Goal: Task Accomplishment & Management: Manage account settings

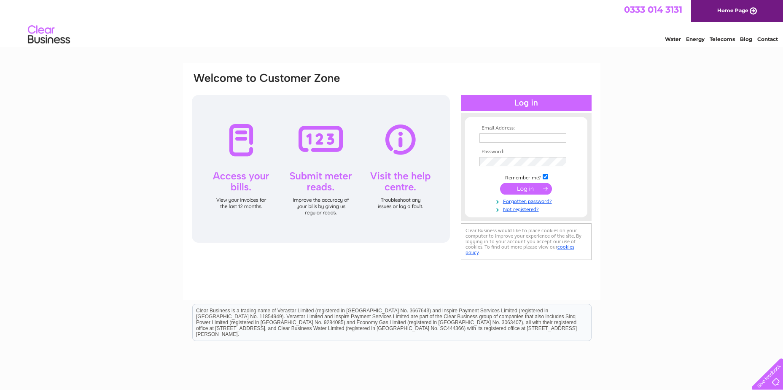
type input "accountspayable@peterheadport.co.uk"
click at [523, 191] on input "submit" at bounding box center [526, 189] width 52 height 12
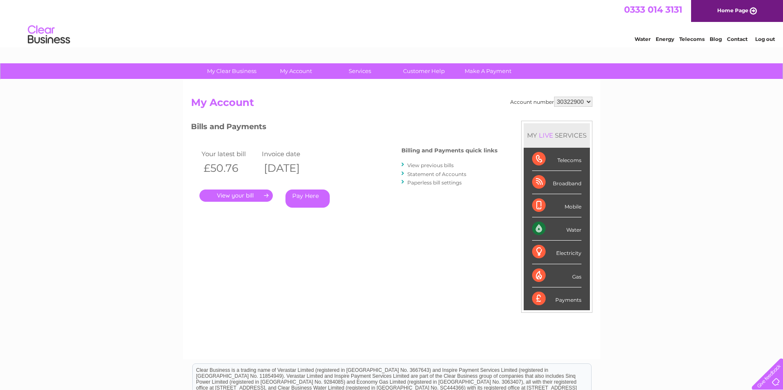
click at [588, 102] on select "30322900 30323507" at bounding box center [573, 102] width 38 height 10
select select "30323507"
click at [554, 97] on select "30322900 30323507" at bounding box center [573, 102] width 38 height 10
click at [245, 191] on link "." at bounding box center [236, 195] width 73 height 12
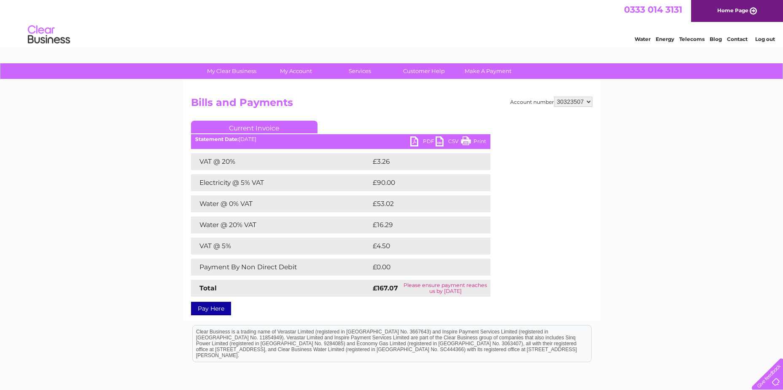
click at [413, 140] on link "PDF" at bounding box center [422, 142] width 25 height 12
drag, startPoint x: 520, startPoint y: 33, endPoint x: 508, endPoint y: 30, distance: 12.5
click at [520, 33] on div "Water Energy Telecoms Blog Contact Log out" at bounding box center [391, 35] width 783 height 27
click at [766, 38] on link "Log out" at bounding box center [765, 39] width 20 height 6
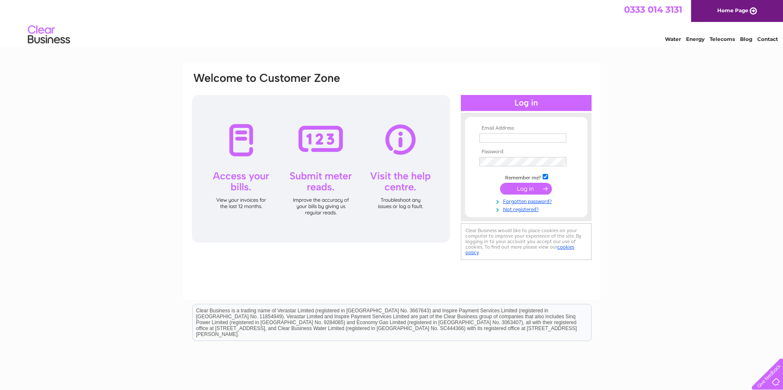
type input "accountspayable@peterheadport.co.uk"
click at [534, 187] on input "submit" at bounding box center [526, 189] width 52 height 12
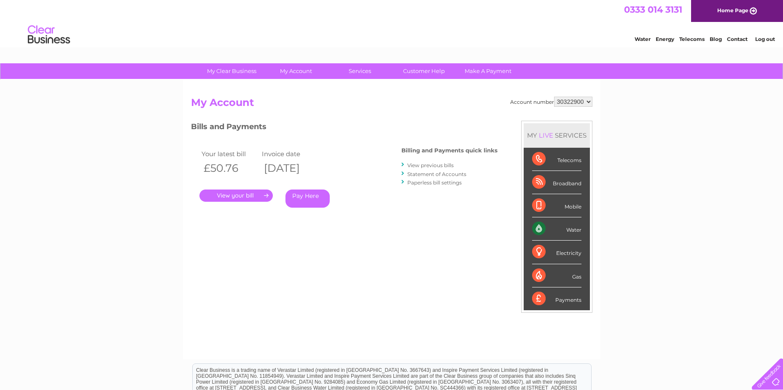
click at [592, 102] on select "30322900 30323507" at bounding box center [573, 102] width 38 height 10
select select "30323507"
click at [554, 97] on select "30322900 30323507" at bounding box center [573, 102] width 38 height 10
click at [305, 193] on link "Pay Here" at bounding box center [308, 198] width 44 height 18
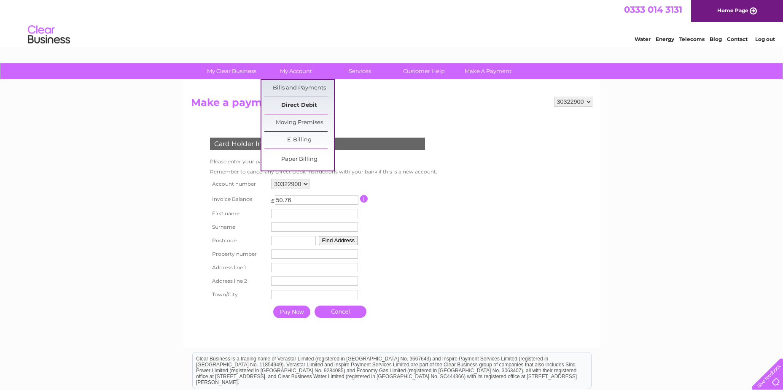
click at [303, 105] on link "Direct Debit" at bounding box center [299, 105] width 70 height 17
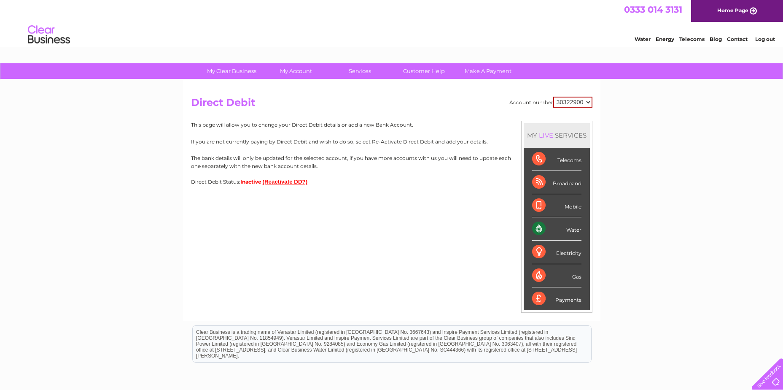
click at [584, 104] on select "30322900 30323507" at bounding box center [572, 102] width 39 height 11
select select "30323507"
click at [553, 97] on select "30322900 30323507" at bounding box center [572, 102] width 39 height 11
click at [586, 102] on select "30322900 30323507" at bounding box center [573, 102] width 38 height 10
click at [554, 97] on select "30322900 30323507" at bounding box center [573, 102] width 38 height 10
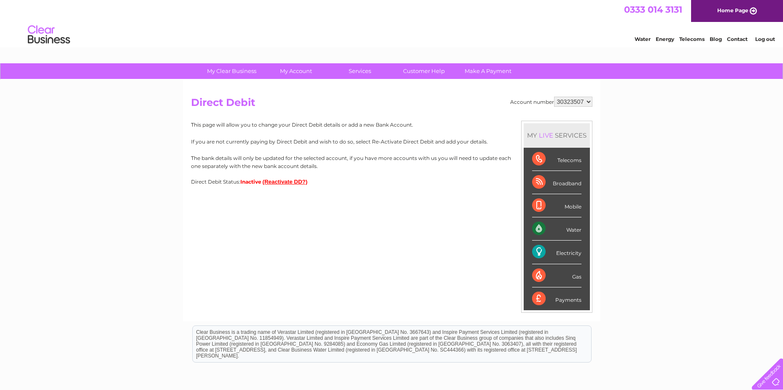
click at [277, 181] on button "(Reactivate DD?)" at bounding box center [285, 181] width 45 height 6
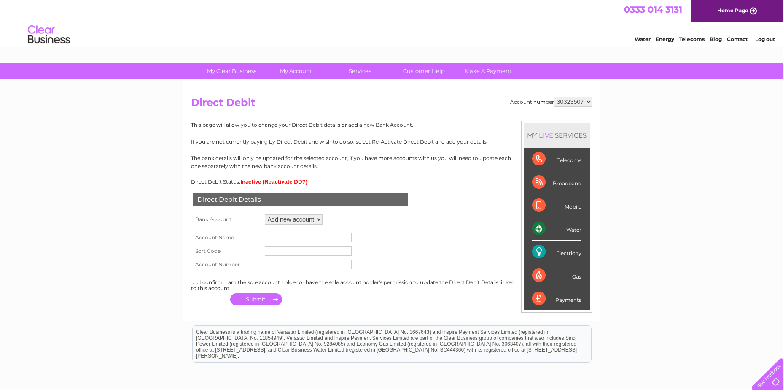
click at [319, 219] on select "Add new account" at bounding box center [294, 219] width 58 height 10
click at [282, 240] on input "text" at bounding box center [308, 237] width 87 height 9
click at [277, 237] on input "text" at bounding box center [308, 237] width 87 height 9
type input "Peterhead Port Authority"
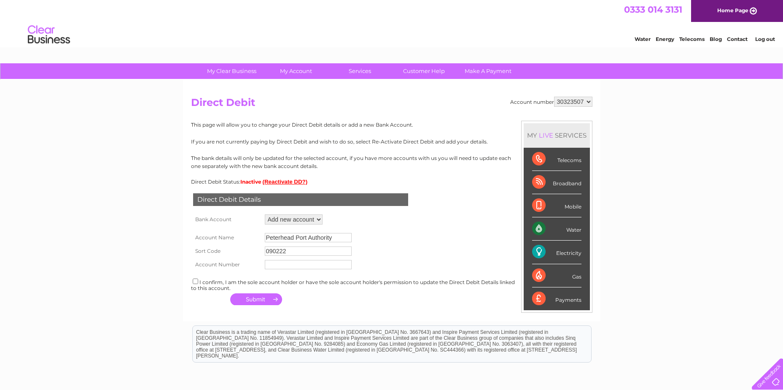
click at [273, 251] on input "090222" at bounding box center [308, 250] width 87 height 9
type input "09-02-22"
type input "10394270"
click at [224, 280] on div "I confirm, I am the sole account holder or have the sole account holder's permi…" at bounding box center [392, 284] width 402 height 14
click at [198, 282] on input "checkbox" at bounding box center [195, 280] width 5 height 5
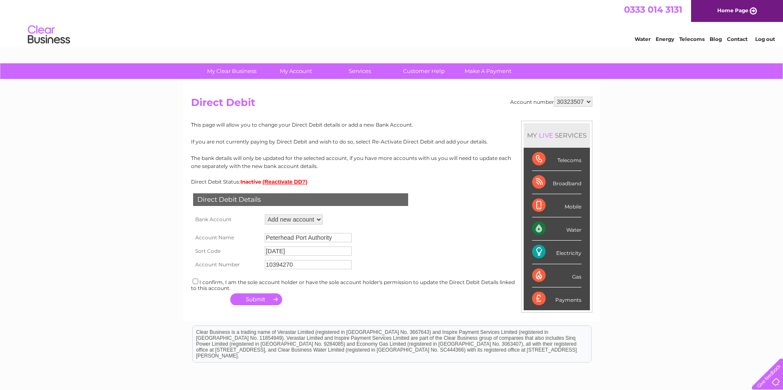
checkbox input "true"
click at [263, 298] on button "button" at bounding box center [256, 299] width 52 height 12
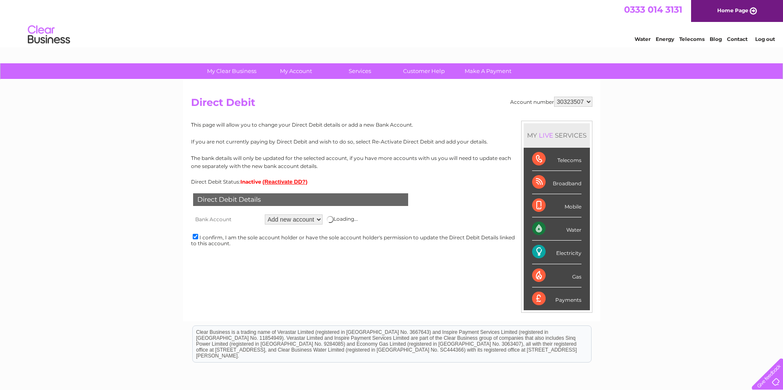
click at [445, 292] on div "Account number 30322900 30323507 Direct Debit MY LIVE SERVICES Telecoms Broadba…" at bounding box center [392, 200] width 418 height 241
click at [369, 230] on div "Direct Debit Details Bank Account Add new account Loading... Account Name Peter…" at bounding box center [392, 221] width 402 height 72
click at [317, 218] on select "Add new account" at bounding box center [294, 219] width 58 height 10
click at [317, 260] on div "Account number 30322900 30323507 Direct Debit MY LIVE SERVICES Telecoms Broadba…" at bounding box center [392, 200] width 418 height 241
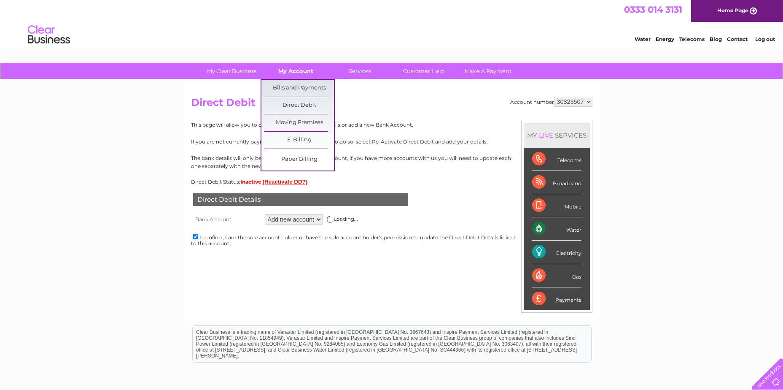
click at [304, 69] on link "My Account" at bounding box center [296, 71] width 70 height 16
click at [304, 86] on link "Bills and Payments" at bounding box center [299, 88] width 70 height 17
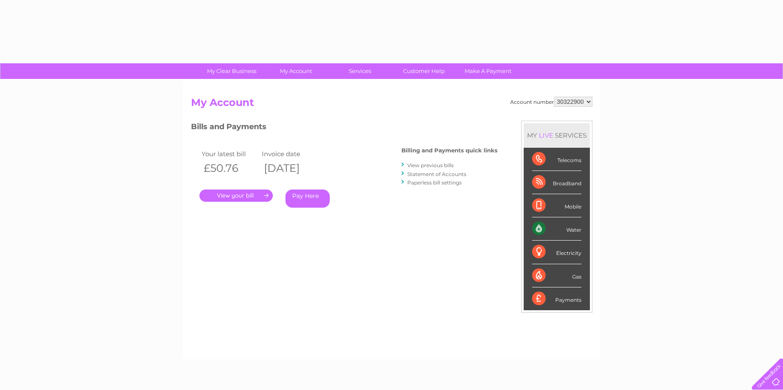
click at [344, 267] on div "Account number 30322900 30323507 My Account MY LIVE SERVICES Telecoms Broadband…" at bounding box center [392, 224] width 402 height 254
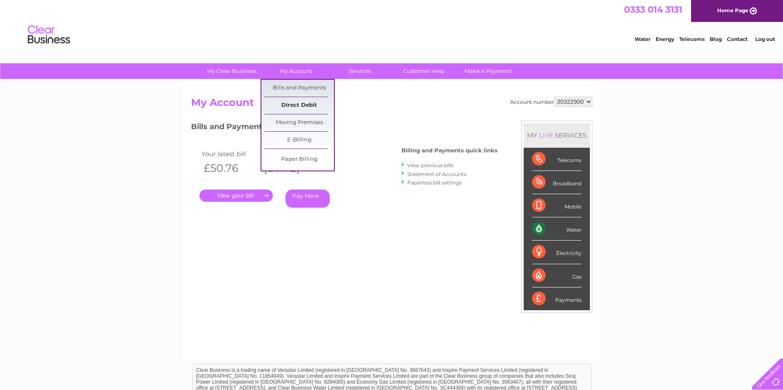
click at [301, 106] on link "Direct Debit" at bounding box center [299, 105] width 70 height 17
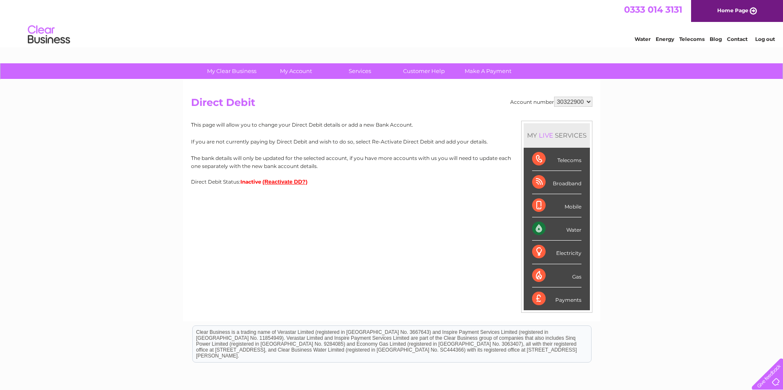
click at [368, 246] on div "Account number 30322900 30323507 Direct Debit MY LIVE SERVICES Telecoms Broadba…" at bounding box center [392, 200] width 418 height 241
click at [292, 182] on button "(Reactivate DD?)" at bounding box center [285, 181] width 45 height 6
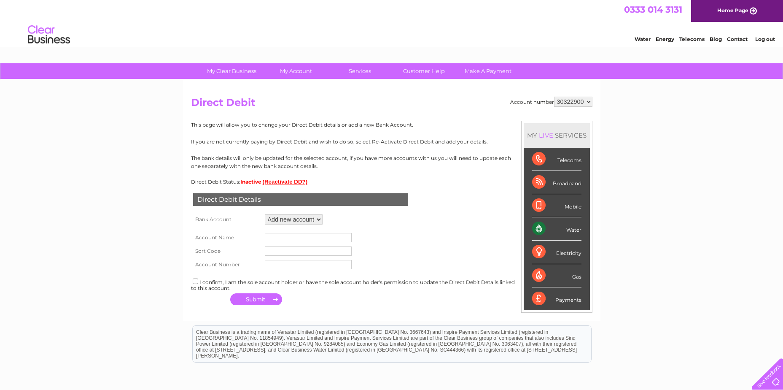
click at [315, 240] on input "text" at bounding box center [308, 237] width 87 height 9
type input "Peterhead Port Authority"
type input "[DATE]"
type input "10394270"
click at [197, 283] on input "checkbox" at bounding box center [195, 280] width 5 height 5
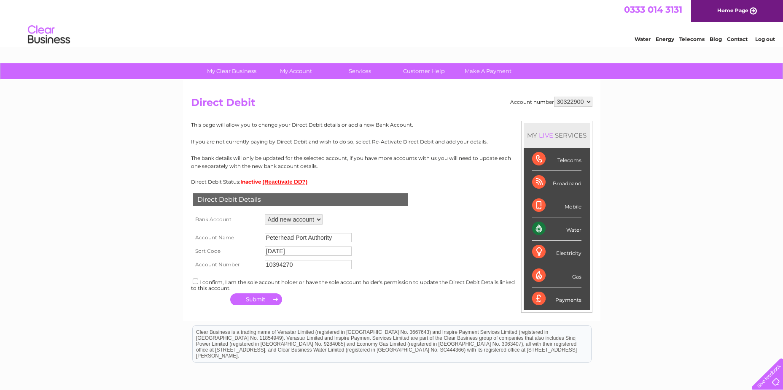
checkbox input "true"
click at [320, 299] on div "Direct Debit Details Bank Account Add new account Loading... Account Name Peter…" at bounding box center [392, 246] width 402 height 123
click at [270, 300] on button "button" at bounding box center [256, 299] width 52 height 12
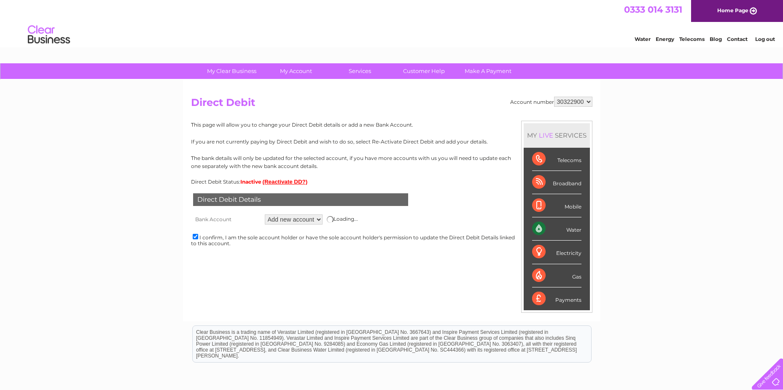
click at [434, 272] on div "Account number 30322900 30323507 Direct Debit MY LIVE SERVICES Telecoms Broadba…" at bounding box center [392, 200] width 418 height 241
click at [371, 267] on div "Account number 30322900 30323507 Direct Debit MY LIVE SERVICES Telecoms Broadba…" at bounding box center [392, 200] width 418 height 241
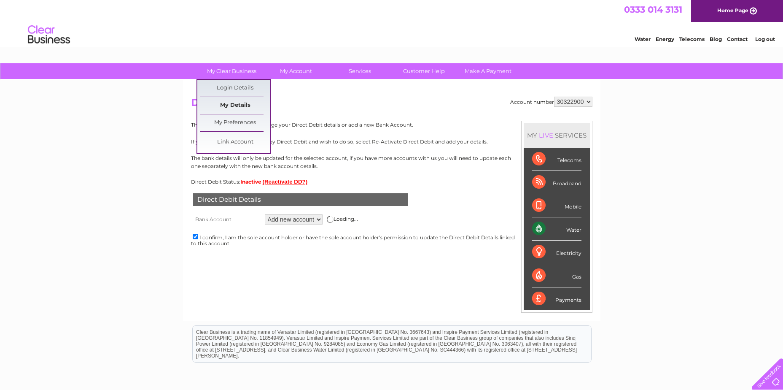
click at [228, 100] on link "My Details" at bounding box center [235, 105] width 70 height 17
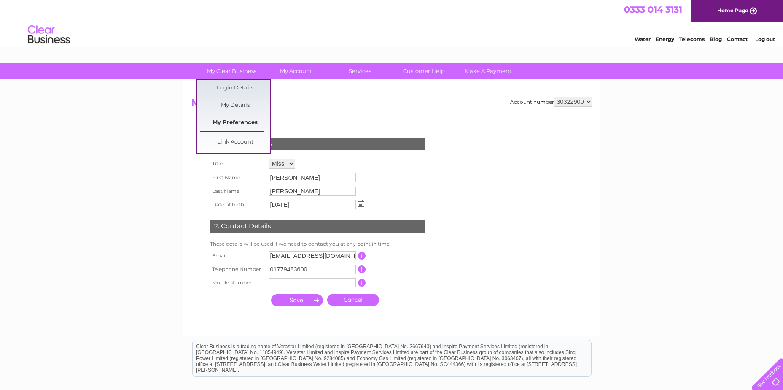
click at [221, 123] on link "My Preferences" at bounding box center [235, 122] width 70 height 17
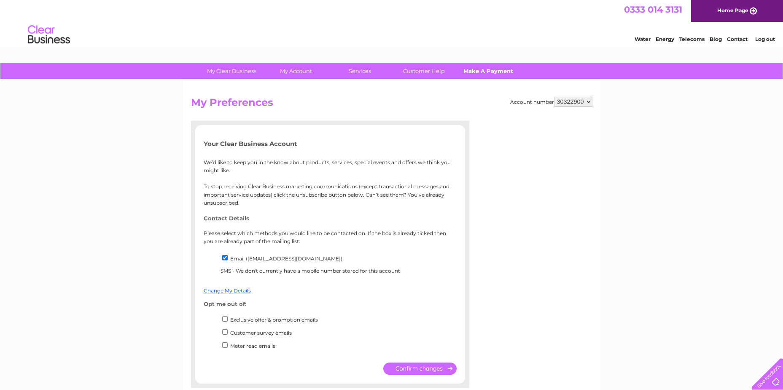
click at [483, 71] on link "Make A Payment" at bounding box center [488, 71] width 70 height 16
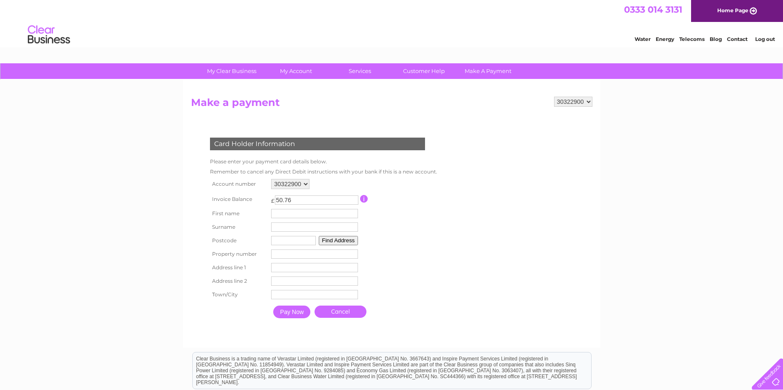
click at [577, 100] on select "30322900 30323507" at bounding box center [573, 102] width 38 height 10
select select "30323507"
click at [554, 97] on select "30322900 30323507" at bounding box center [573, 102] width 38 height 10
click at [435, 71] on link "Customer Help" at bounding box center [424, 71] width 70 height 16
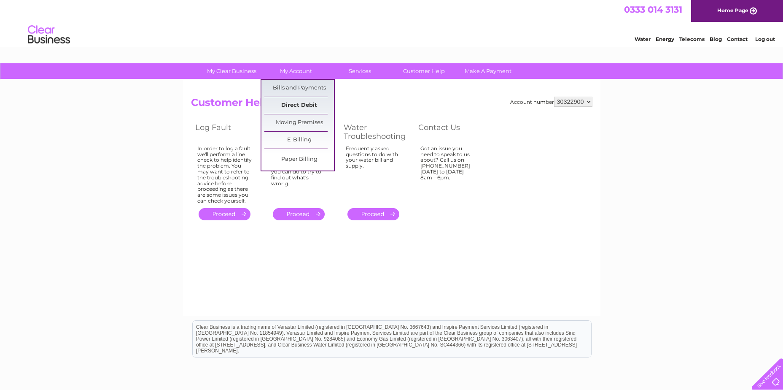
click at [294, 105] on link "Direct Debit" at bounding box center [299, 105] width 70 height 17
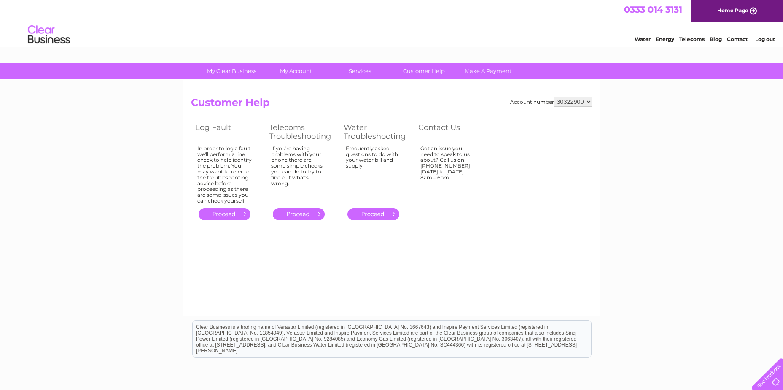
click at [578, 102] on select "30322900 30323507" at bounding box center [573, 102] width 38 height 10
select select "30323507"
click at [554, 97] on select "30322900 30323507" at bounding box center [573, 102] width 38 height 10
click at [297, 67] on link "My Account" at bounding box center [296, 71] width 70 height 16
click at [297, 72] on link "My Account" at bounding box center [296, 71] width 70 height 16
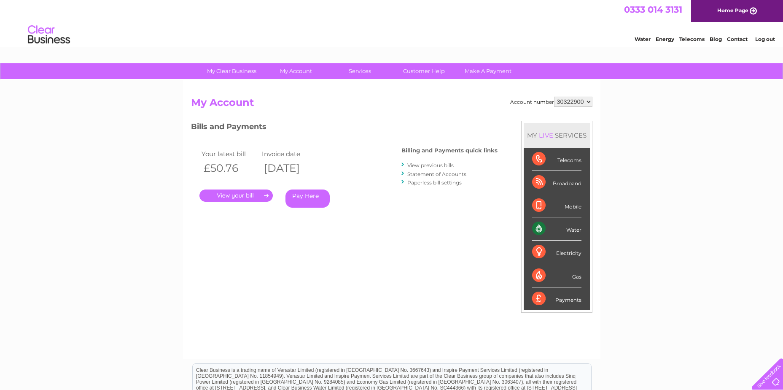
click at [576, 100] on select "30322900 30323507" at bounding box center [573, 102] width 38 height 10
select select "30323507"
click at [554, 97] on select "30322900 30323507" at bounding box center [573, 102] width 38 height 10
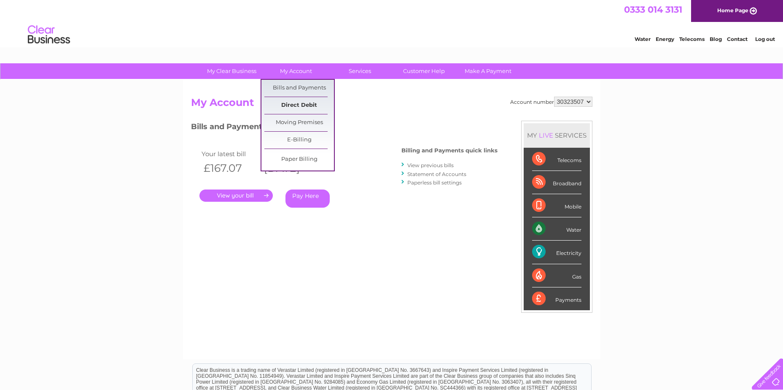
click at [299, 103] on link "Direct Debit" at bounding box center [299, 105] width 70 height 17
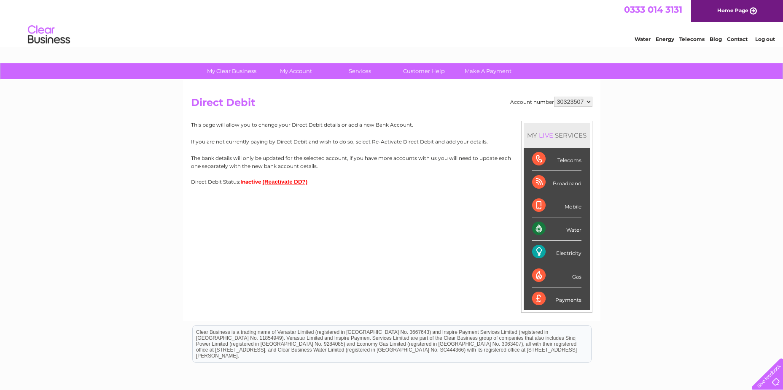
click at [286, 181] on button "(Reactivate DD?)" at bounding box center [285, 181] width 45 height 6
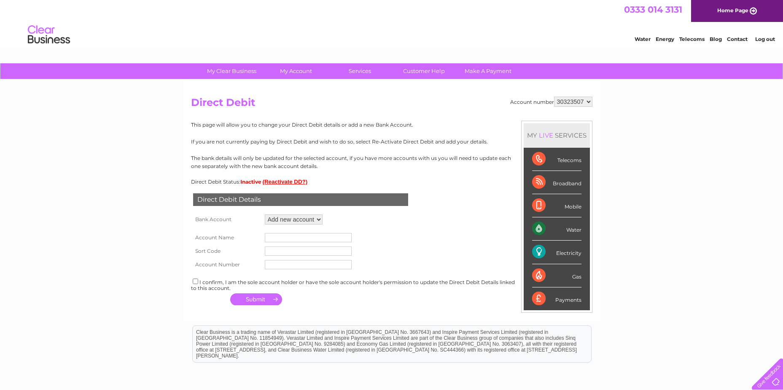
click at [283, 237] on input "text" at bounding box center [308, 237] width 87 height 9
type input "Peterhead Port Authority"
type input "09-02-22"
type input "10394270"
click at [197, 279] on input "checkbox" at bounding box center [195, 280] width 5 height 5
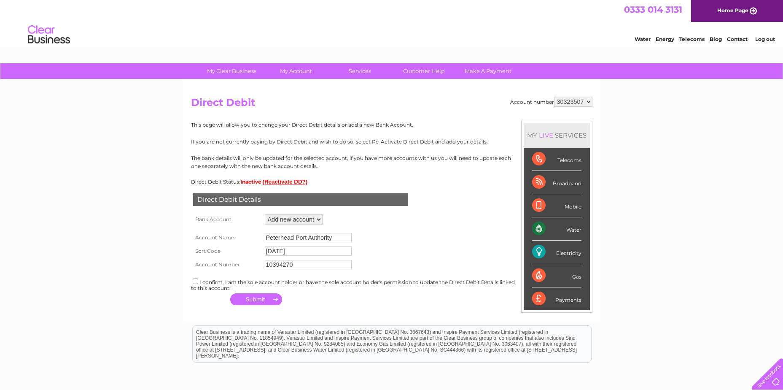
checkbox input "true"
click at [396, 324] on html "Clear Business is a trading name of Verastar Limited (registered in [GEOGRAPHIC…" at bounding box center [391, 348] width 783 height 54
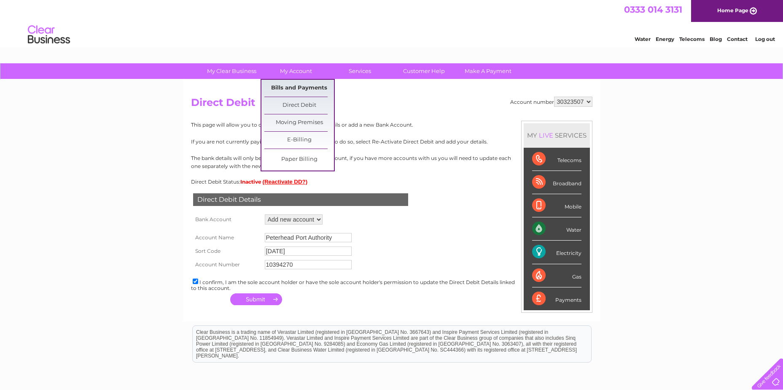
click at [296, 87] on link "Bills and Payments" at bounding box center [299, 88] width 70 height 17
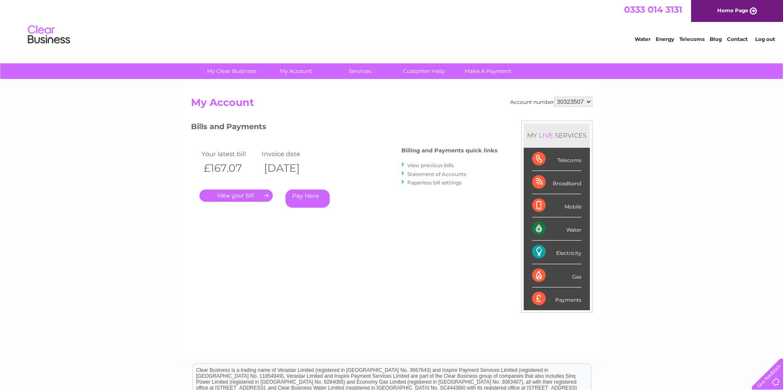
click at [433, 166] on link "View previous bills" at bounding box center [430, 165] width 46 height 6
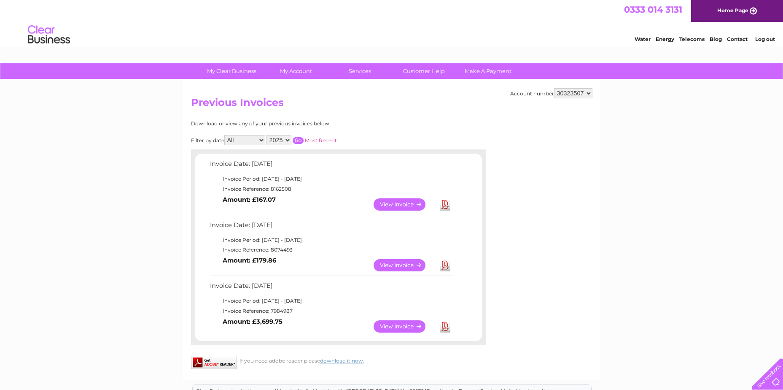
click at [407, 207] on link "View" at bounding box center [405, 204] width 62 height 12
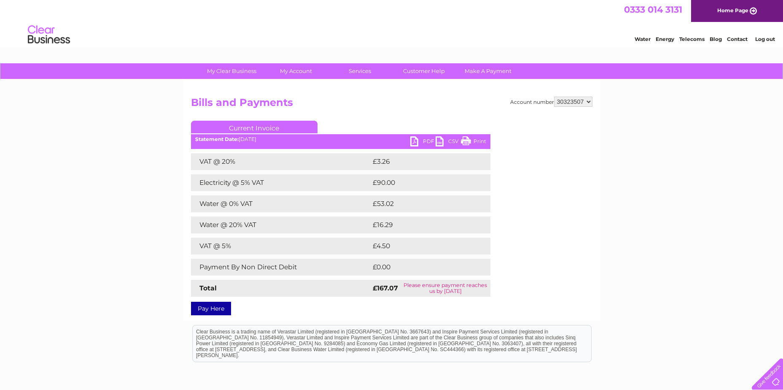
click at [417, 140] on link "PDF" at bounding box center [422, 142] width 25 height 12
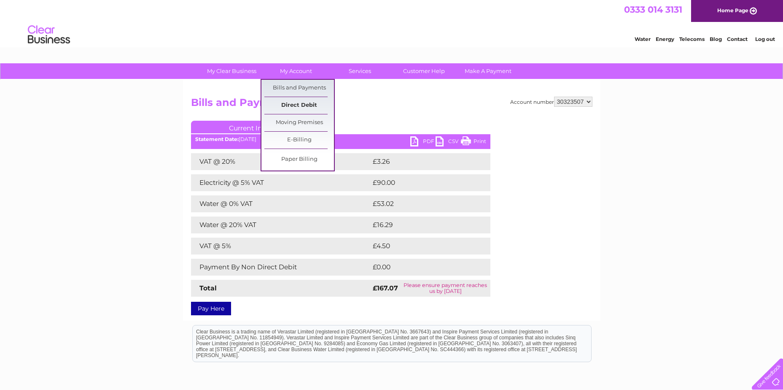
click at [297, 102] on link "Direct Debit" at bounding box center [299, 105] width 70 height 17
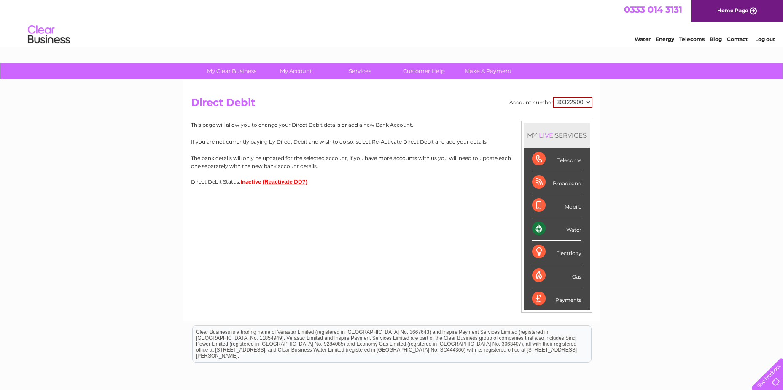
click at [569, 104] on select "30322900 30323507" at bounding box center [572, 102] width 39 height 11
select select "30323507"
click at [553, 97] on select "30322900 30323507" at bounding box center [572, 102] width 39 height 11
click at [317, 220] on div "Account number 30322900 30323507 Direct Debit MY LIVE SERVICES Telecoms Broadba…" at bounding box center [392, 200] width 418 height 241
click at [289, 181] on button "(Reactivate DD?)" at bounding box center [285, 181] width 45 height 6
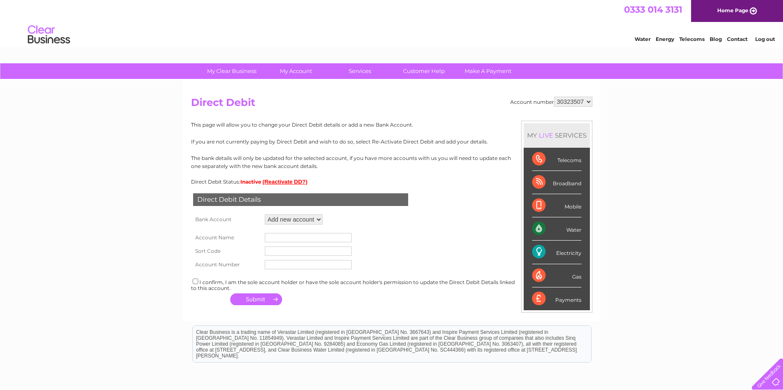
click at [298, 234] on input "text" at bounding box center [308, 237] width 87 height 9
type input "Peterhead Port Authority"
type input "09-02-22"
type input "10394270"
click at [195, 283] on input "checkbox" at bounding box center [195, 280] width 5 height 5
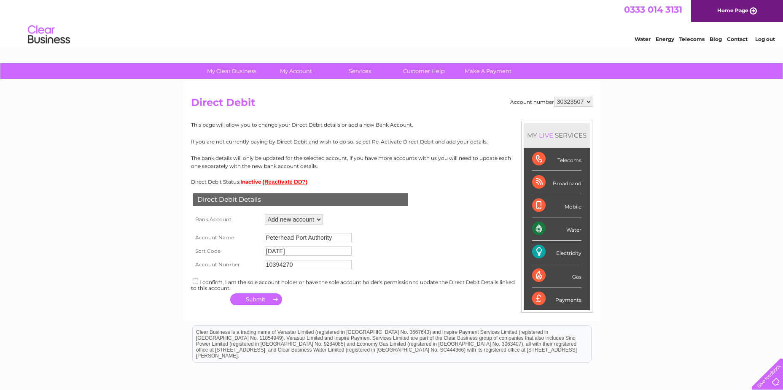
checkbox input "true"
click at [253, 300] on button "button" at bounding box center [256, 299] width 52 height 12
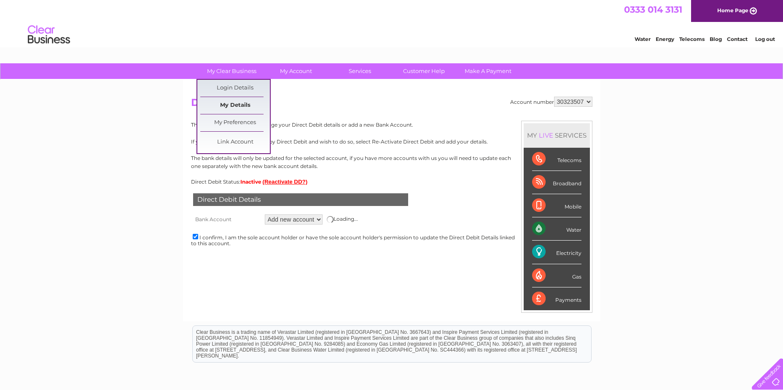
click at [236, 104] on link "My Details" at bounding box center [235, 105] width 70 height 17
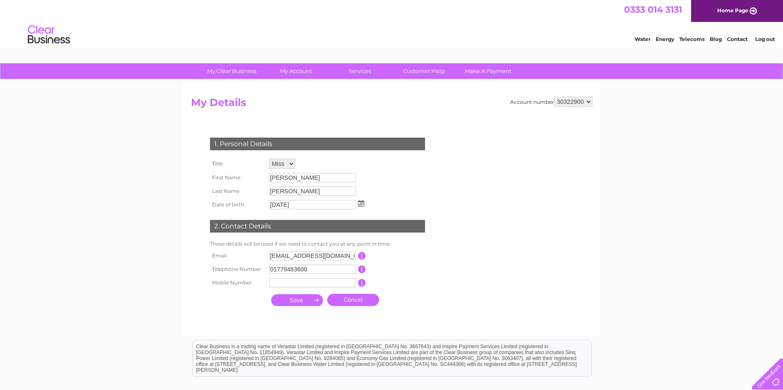
click at [595, 99] on div "Account number 30322900 30323507 My Details 1. Personal Details Title Mr Mrs Ms…" at bounding box center [392, 208] width 418 height 256
click at [587, 101] on select "30322900 30323507" at bounding box center [573, 102] width 38 height 10
select select "30323507"
click at [554, 97] on select "30322900 30323507" at bounding box center [573, 102] width 38 height 10
click at [302, 160] on select "Mr Mrs Ms Miss Dr Rev Prof Other Mr & Mrs" at bounding box center [287, 164] width 36 height 10
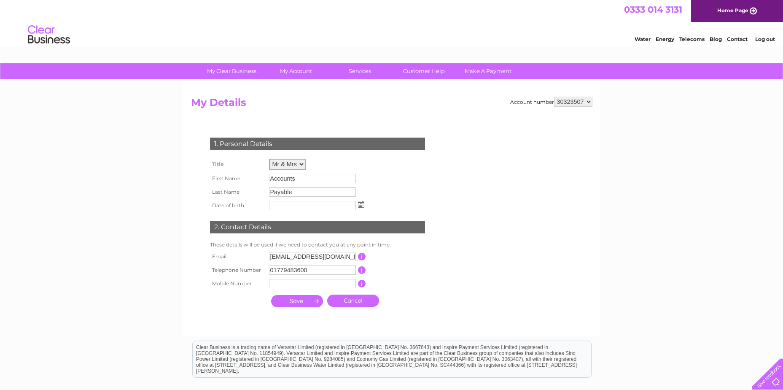
click at [269, 159] on select "Mr Mrs Ms Miss Dr Rev Prof Other Mr & Mrs" at bounding box center [287, 164] width 37 height 11
drag, startPoint x: 299, startPoint y: 181, endPoint x: 230, endPoint y: 158, distance: 73.5
click at [230, 158] on tbody "Title Mr Mrs Ms Miss Dr Rev Prof Other Mr & Mrs First Name Accounts Last Name P…" at bounding box center [287, 184] width 159 height 56
drag, startPoint x: 225, startPoint y: 149, endPoint x: 165, endPoint y: 185, distance: 70.0
click at [161, 185] on div "My Clear Business Login Details My Details My Preferences Link Account My Accou…" at bounding box center [391, 271] width 783 height 417
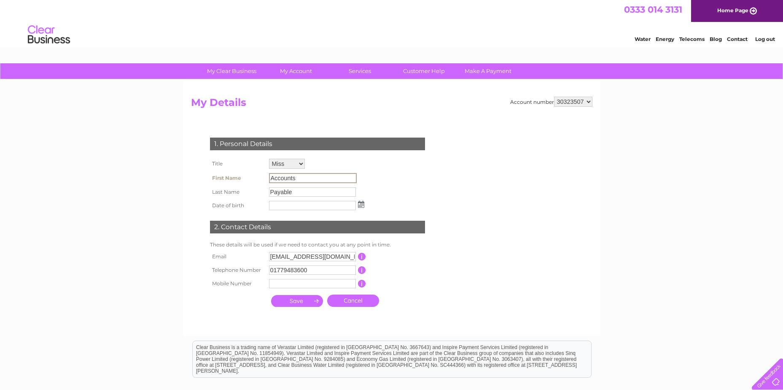
click at [318, 173] on input "Accounts" at bounding box center [313, 178] width 88 height 10
click at [327, 173] on input "Accounts" at bounding box center [313, 178] width 88 height 10
click at [326, 177] on input "Accounts" at bounding box center [313, 178] width 88 height 10
drag, startPoint x: 326, startPoint y: 177, endPoint x: 336, endPoint y: 205, distance: 29.5
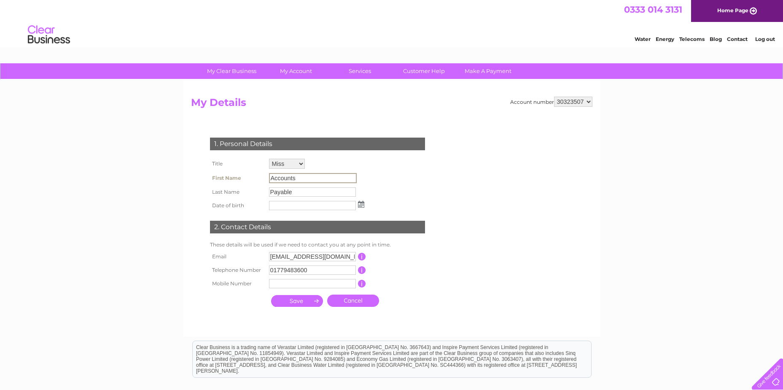
click at [336, 205] on input "text" at bounding box center [312, 205] width 87 height 9
click at [298, 177] on input "Accounts" at bounding box center [312, 177] width 87 height 9
click at [297, 160] on select "Mr Mrs Ms Miss Dr Rev Prof Other Mr & Mrs" at bounding box center [287, 164] width 36 height 10
click at [269, 159] on select "Mr Mrs Ms Miss Dr Rev Prof Other Mr & Mrs" at bounding box center [287, 164] width 37 height 11
click at [371, 159] on div "1. Personal Details Title Mr Mrs Ms Miss Dr Rev Prof Other Mr & Mrs First Name …" at bounding box center [319, 220] width 256 height 182
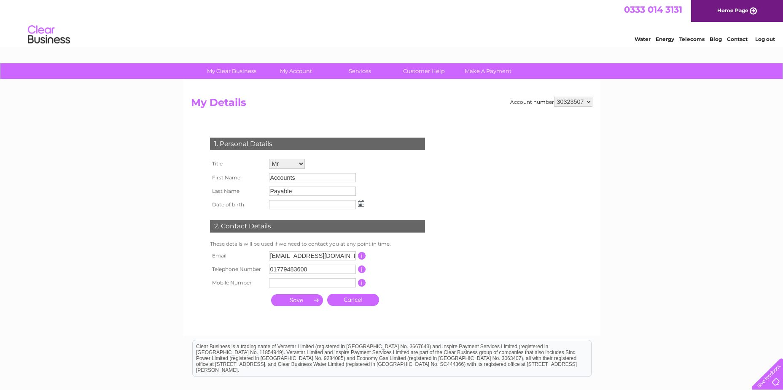
click at [291, 176] on input "Accounts" at bounding box center [312, 177] width 87 height 9
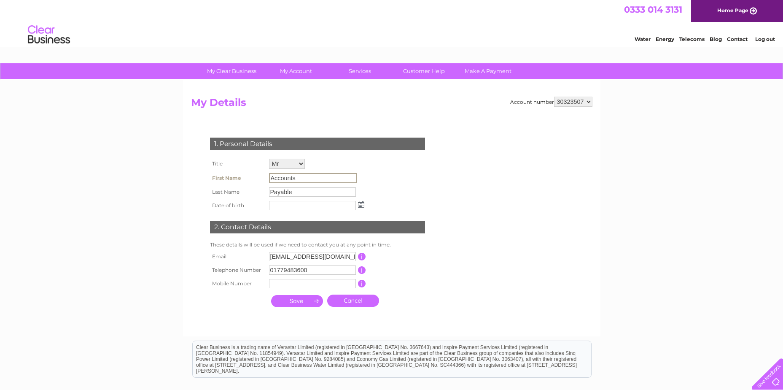
click at [296, 177] on input "Accounts" at bounding box center [313, 178] width 88 height 10
click at [299, 178] on input "Accounts" at bounding box center [313, 178] width 88 height 10
drag, startPoint x: 299, startPoint y: 178, endPoint x: 263, endPoint y: 148, distance: 46.2
click at [263, 148] on div "1. Personal Details" at bounding box center [317, 144] width 215 height 13
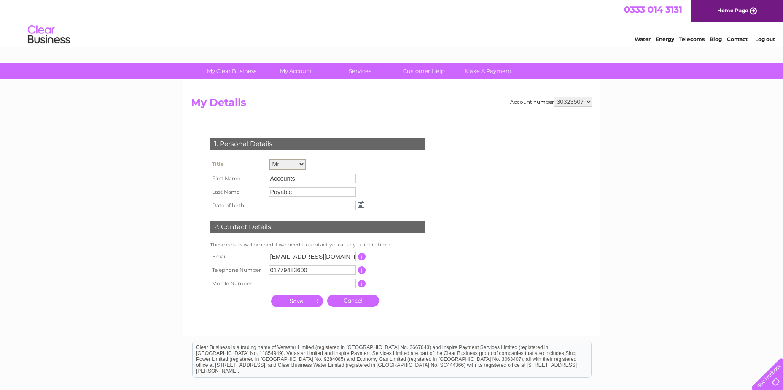
click at [297, 164] on select "Mr Mrs Ms Miss Dr Rev Prof Other Mr & Mrs" at bounding box center [287, 164] width 37 height 11
select select "Miss"
click at [269, 159] on select "Mr Mrs Ms Miss Dr Rev Prof Other Mr & Mrs" at bounding box center [287, 164] width 37 height 11
click at [291, 206] on input "text" at bounding box center [313, 205] width 88 height 10
click at [305, 194] on input "Payable" at bounding box center [312, 190] width 87 height 9
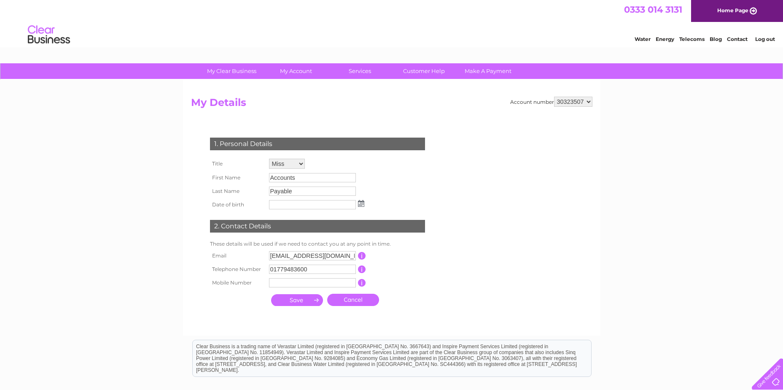
click at [587, 102] on select "30322900 30323507" at bounding box center [573, 102] width 38 height 10
select select "30322900"
click at [554, 97] on select "30322900 30323507" at bounding box center [573, 102] width 38 height 10
click at [587, 105] on select "30322900 30323507" at bounding box center [573, 102] width 38 height 10
select select "30323507"
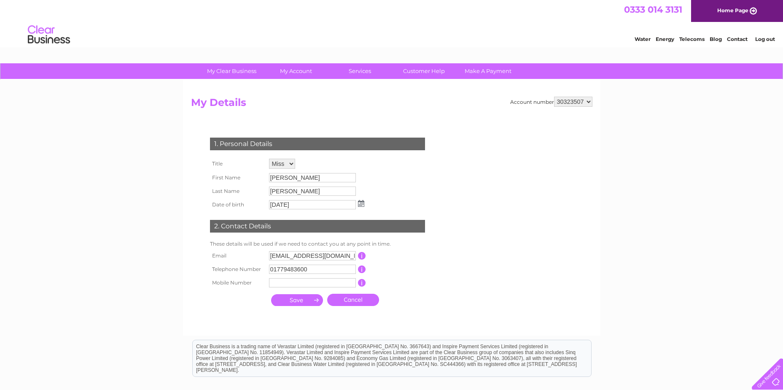
click at [554, 97] on select "30322900 30323507" at bounding box center [573, 102] width 38 height 10
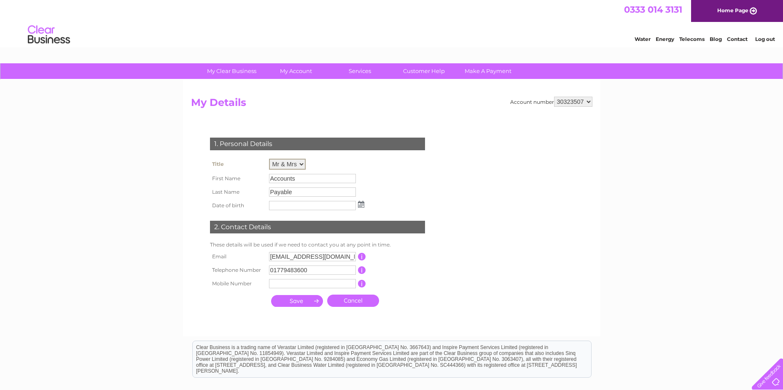
click at [299, 166] on select "Mr Mrs Ms Miss Dr Rev Prof Other Mr & Mrs" at bounding box center [287, 164] width 37 height 11
select select "Miss"
click at [269, 159] on select "Mr Mrs Ms Miss Dr Rev Prof Other Mr & Mrs" at bounding box center [287, 164] width 37 height 11
click at [307, 180] on input "Accounts" at bounding box center [312, 178] width 87 height 9
click at [315, 175] on input "Accounts" at bounding box center [313, 178] width 88 height 10
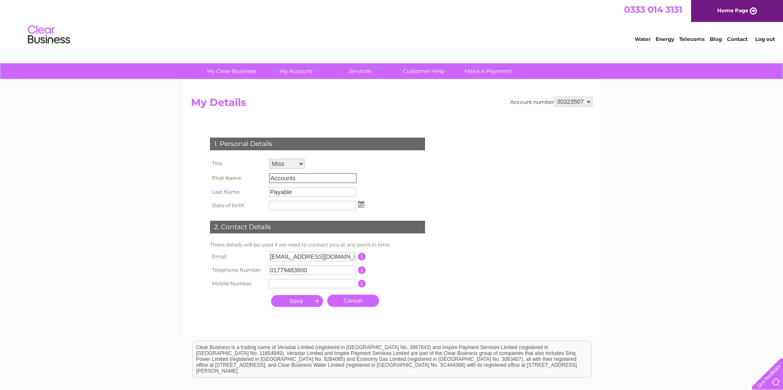
drag, startPoint x: 310, startPoint y: 178, endPoint x: 287, endPoint y: 178, distance: 23.2
click at [287, 178] on input "Accounts" at bounding box center [313, 178] width 88 height 10
drag, startPoint x: 287, startPoint y: 178, endPoint x: 273, endPoint y: 190, distance: 18.3
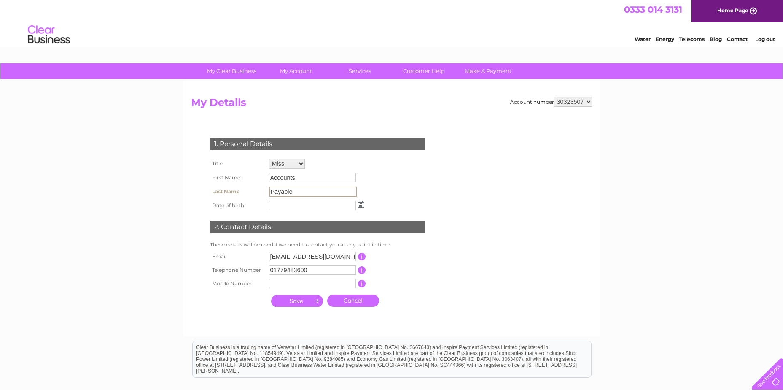
click at [273, 190] on input "Payable" at bounding box center [313, 191] width 88 height 10
click at [280, 189] on input "Payable" at bounding box center [313, 191] width 88 height 10
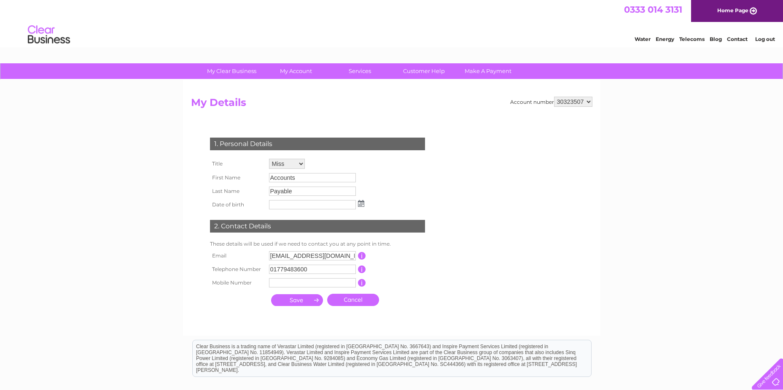
click at [280, 198] on tbody "Title Mr Mrs Ms Miss Dr Rev Prof Other Mr & Mrs First Name Accounts Last Name P…" at bounding box center [287, 183] width 159 height 55
click at [280, 204] on input "text" at bounding box center [313, 205] width 88 height 10
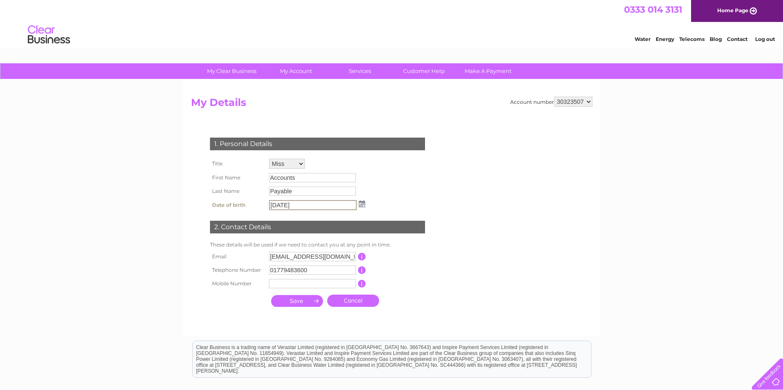
type input "[DATE]"
click at [325, 265] on td "01779483600" at bounding box center [313, 269] width 92 height 13
click at [295, 282] on input "text" at bounding box center [313, 283] width 88 height 10
click at [318, 272] on input "01779483600" at bounding box center [312, 268] width 87 height 9
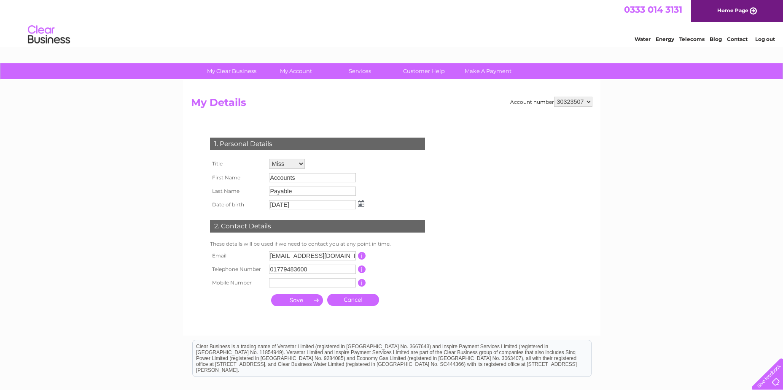
click at [390, 259] on td "This should be a valid email address" at bounding box center [399, 255] width 67 height 13
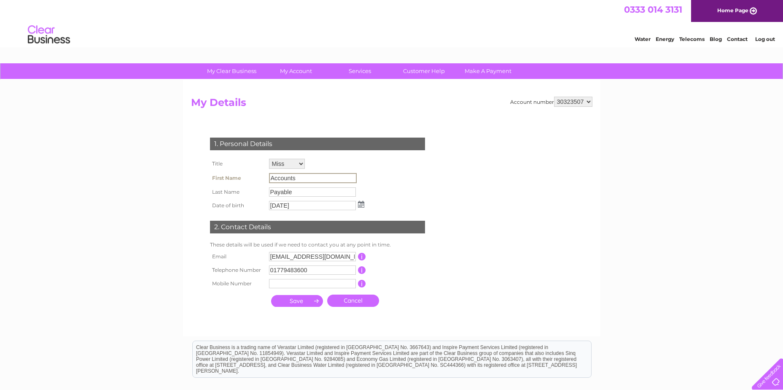
click at [311, 173] on input "Accounts" at bounding box center [313, 178] width 88 height 10
click at [310, 174] on input "Accounts" at bounding box center [313, 178] width 88 height 10
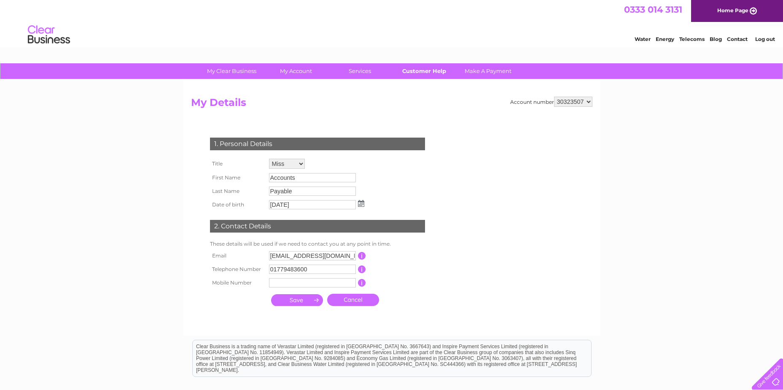
click at [426, 73] on link "Customer Help" at bounding box center [424, 71] width 70 height 16
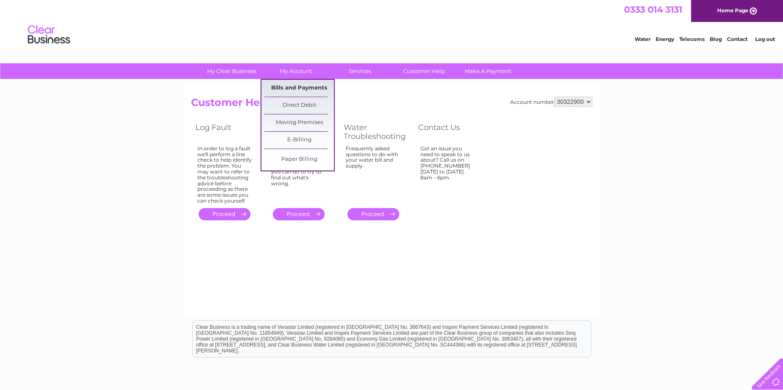
click at [312, 91] on link "Bills and Payments" at bounding box center [299, 88] width 70 height 17
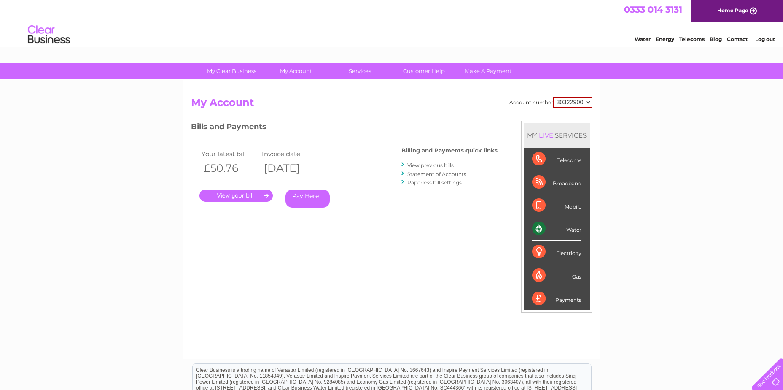
click at [571, 104] on select "30322900 30323507" at bounding box center [572, 102] width 39 height 11
select select "30323507"
click at [553, 97] on select "30322900 30323507" at bounding box center [572, 102] width 39 height 11
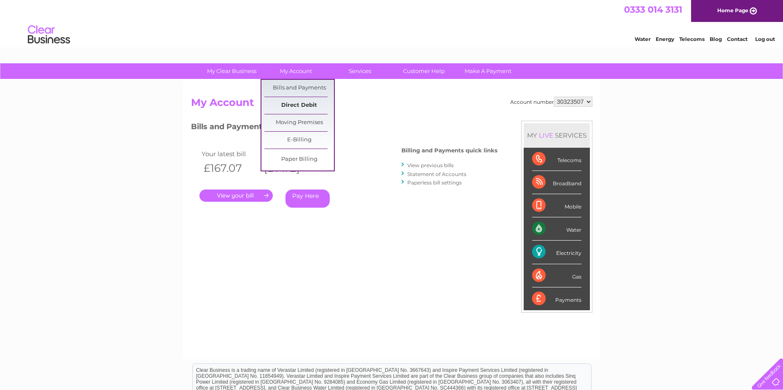
click at [311, 106] on link "Direct Debit" at bounding box center [299, 105] width 70 height 17
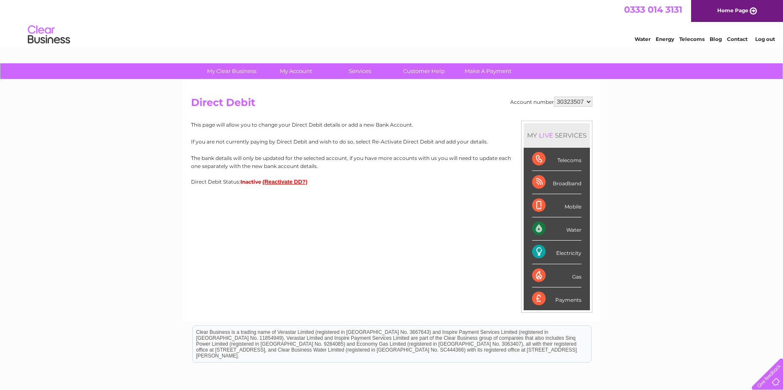
click at [580, 100] on select "30322900 30323507" at bounding box center [573, 102] width 38 height 10
click at [554, 97] on select "30322900 30323507" at bounding box center [573, 102] width 38 height 10
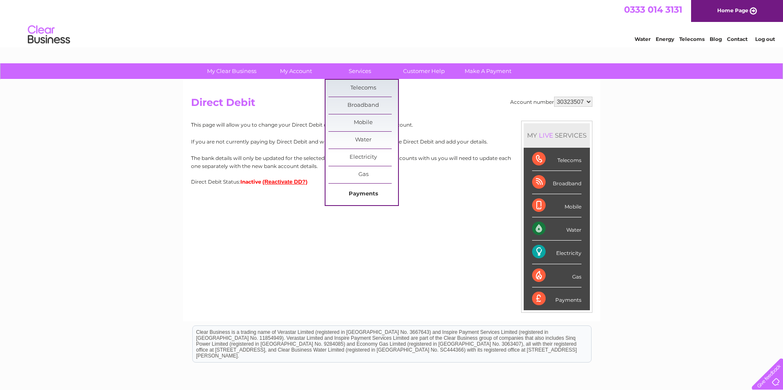
click at [361, 193] on link "Payments" at bounding box center [364, 194] width 70 height 17
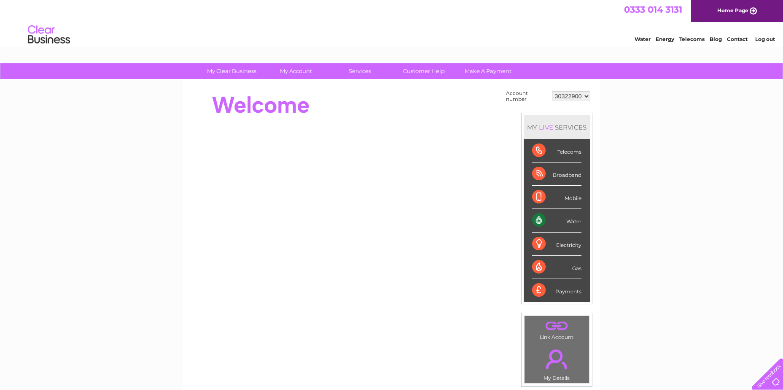
click at [580, 96] on select "30322900 30323507" at bounding box center [571, 96] width 38 height 10
select select "30323507"
click at [552, 91] on select "30322900 30323507" at bounding box center [571, 96] width 38 height 10
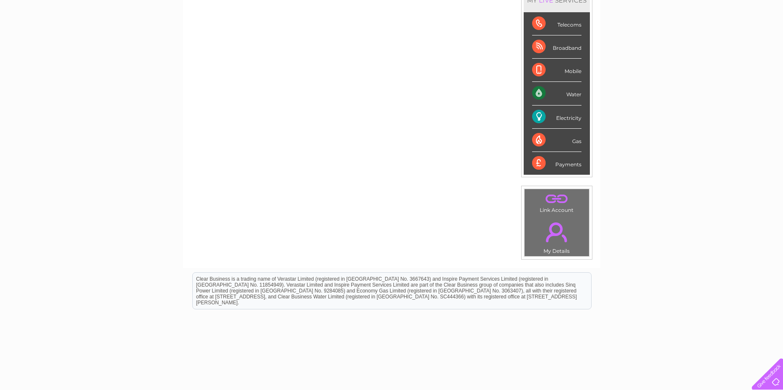
scroll to position [113, 0]
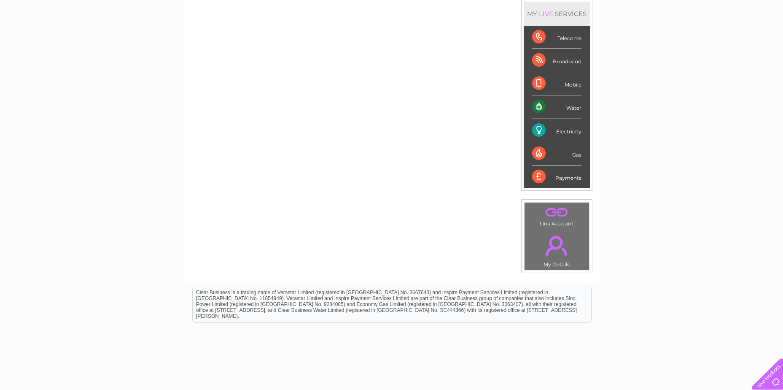
click at [557, 258] on link "." at bounding box center [557, 246] width 60 height 30
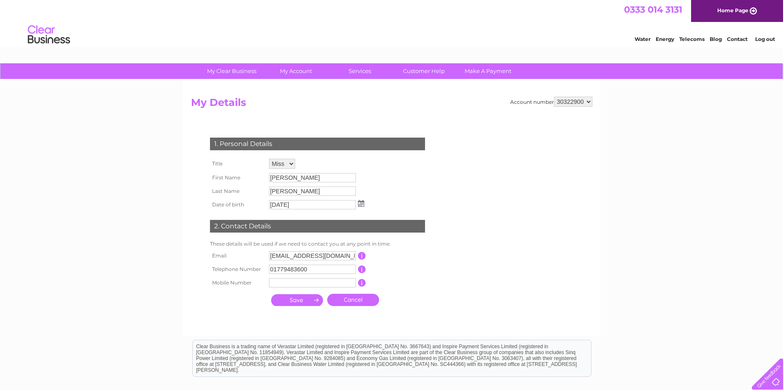
click at [574, 102] on select "30322900 30323507" at bounding box center [573, 102] width 38 height 10
select select "30323507"
click at [554, 97] on select "30322900 30323507" at bounding box center [573, 102] width 38 height 10
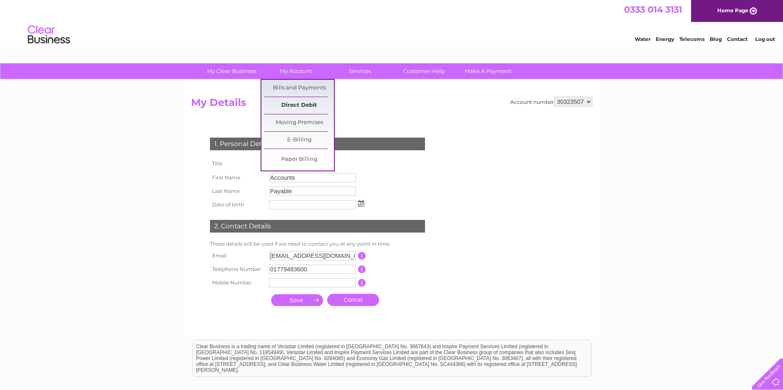
click at [307, 104] on link "Direct Debit" at bounding box center [299, 105] width 70 height 17
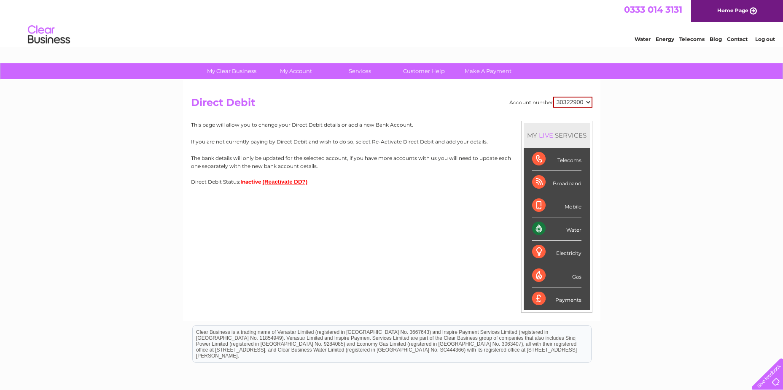
click at [284, 182] on button "(Reactivate DD?)" at bounding box center [285, 181] width 45 height 6
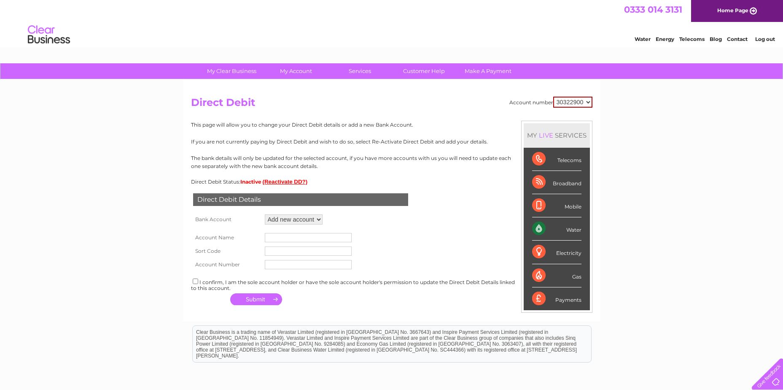
click at [579, 99] on select "30322900 30323507" at bounding box center [572, 102] width 39 height 11
select select "30323507"
click at [553, 97] on select "30322900 30323507" at bounding box center [572, 102] width 39 height 11
click at [281, 183] on button "(Reactivate DD?)" at bounding box center [285, 181] width 45 height 6
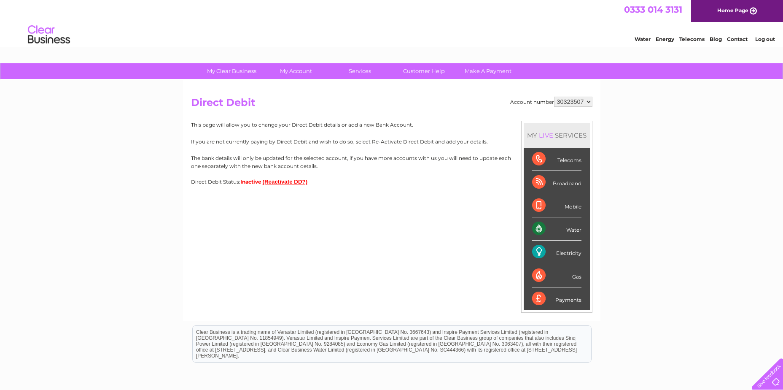
click at [283, 182] on button "(Reactivate DD?)" at bounding box center [285, 181] width 45 height 6
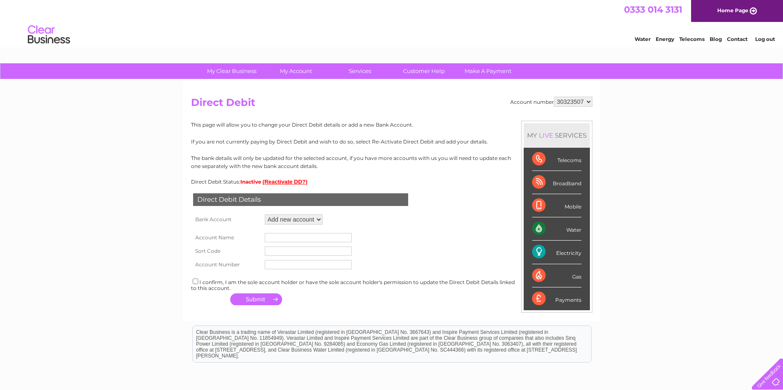
click at [301, 214] on select "Add new account" at bounding box center [294, 219] width 58 height 10
click at [301, 215] on select "Add new account" at bounding box center [294, 219] width 58 height 10
click at [284, 236] on input "text" at bounding box center [308, 237] width 87 height 9
type input "Peterhead Port Authority"
type input "09-02-22"
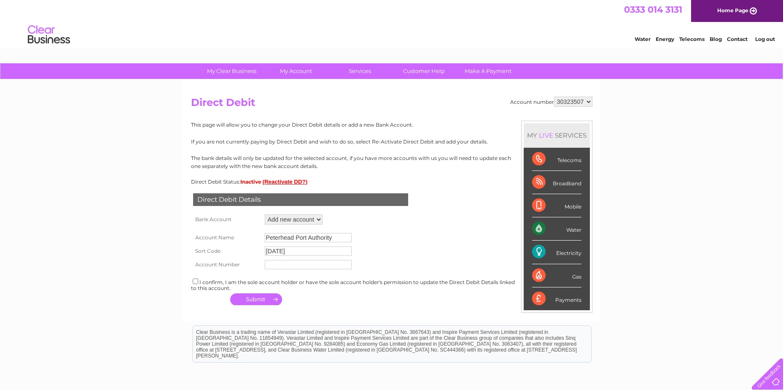
type input "10394270"
click at [199, 283] on div "I confirm, I am the sole account holder or have the sole account holder's permi…" at bounding box center [392, 284] width 402 height 14
click at [195, 282] on input "checkbox" at bounding box center [195, 280] width 5 height 5
checkbox input "true"
click at [267, 302] on button "button" at bounding box center [256, 299] width 52 height 12
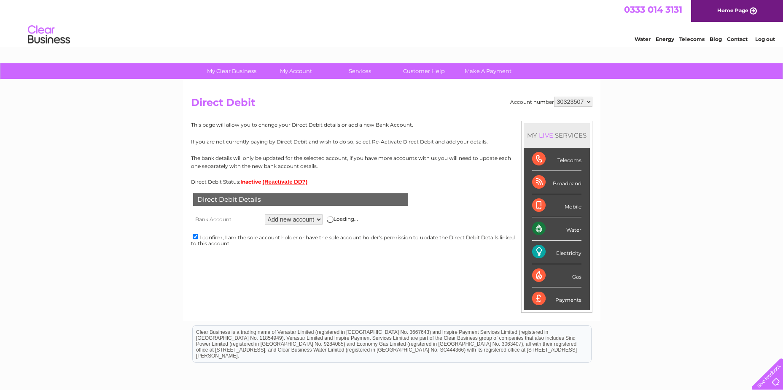
click at [319, 252] on div "Direct Debit Details Bank Account Add new account Loading... Account Name Peter…" at bounding box center [392, 221] width 402 height 72
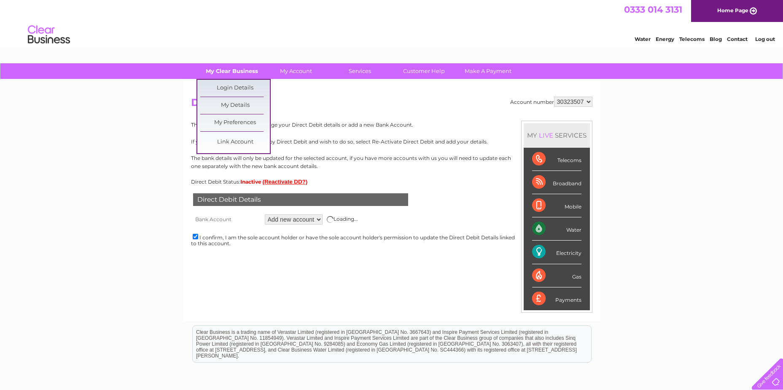
click at [237, 66] on link "My Clear Business" at bounding box center [232, 71] width 70 height 16
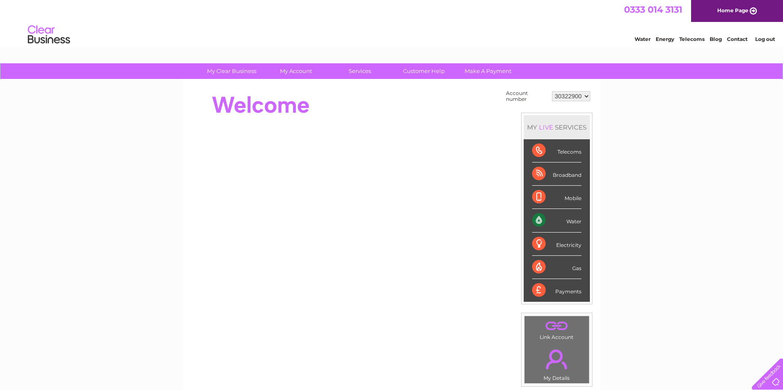
click at [761, 38] on link "Log out" at bounding box center [765, 39] width 20 height 6
